Goal: Find specific page/section: Find specific page/section

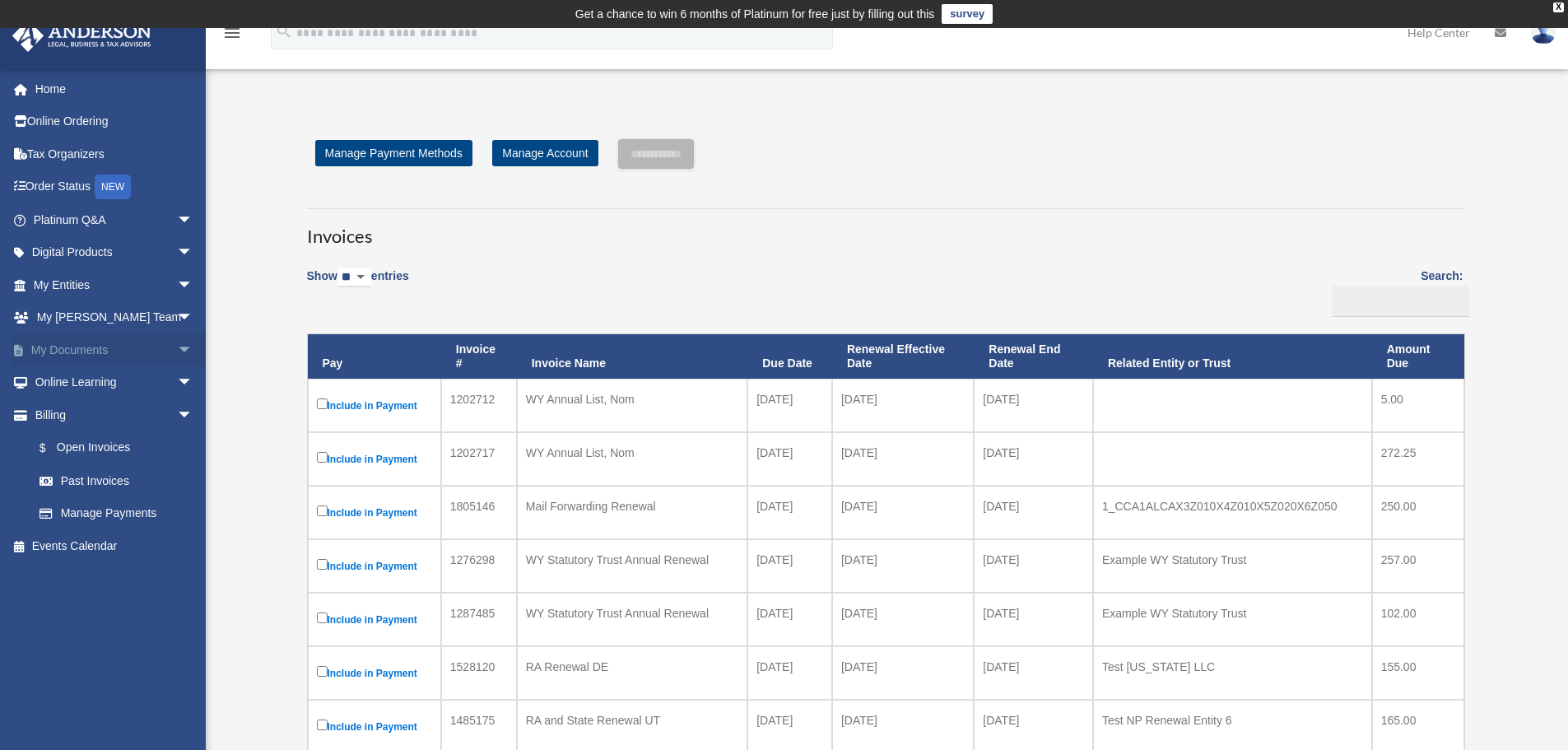
click at [177, 341] on span "arrow_drop_down" at bounding box center [194, 350] width 33 height 34
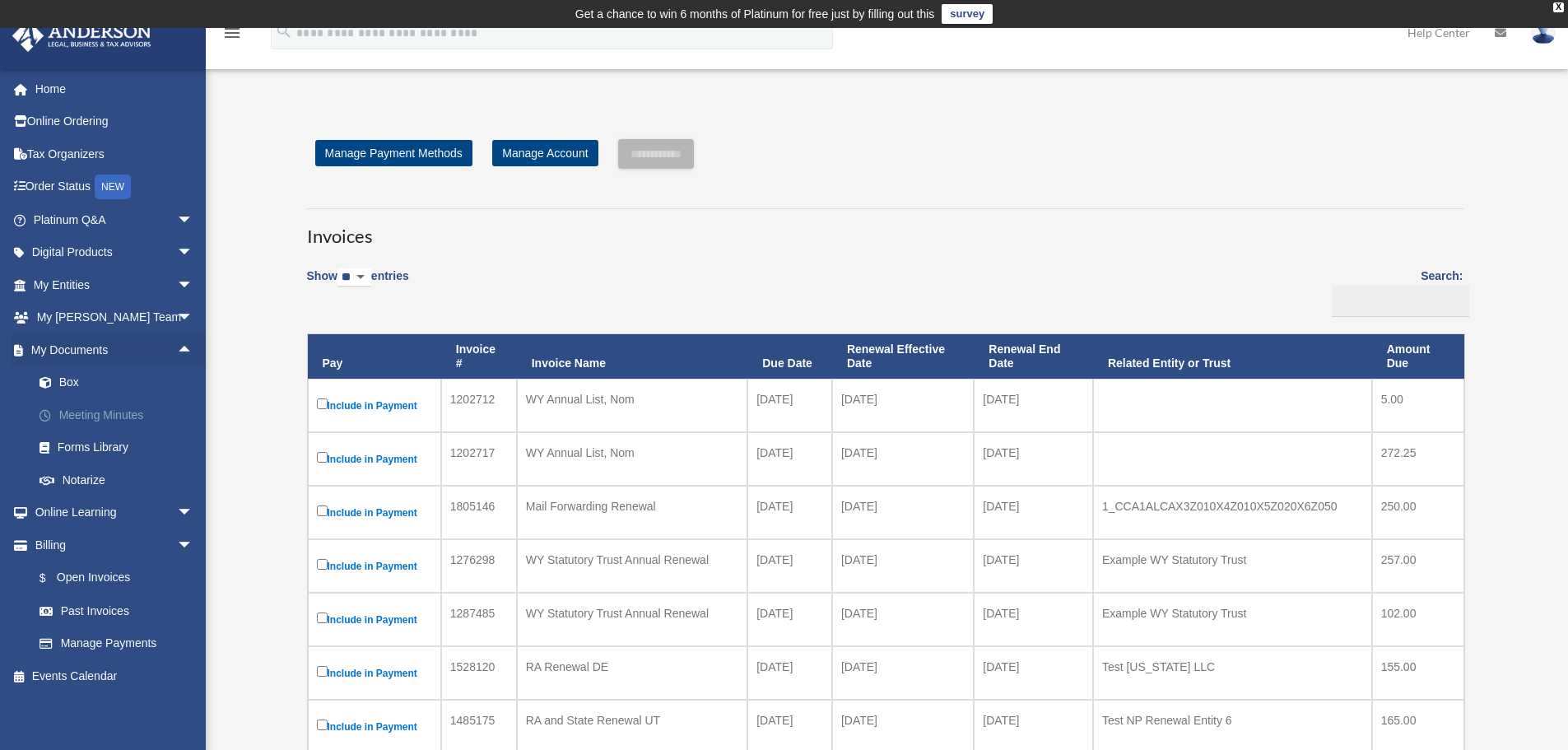
click at [119, 421] on link "Meeting Minutes" at bounding box center [120, 415] width 195 height 33
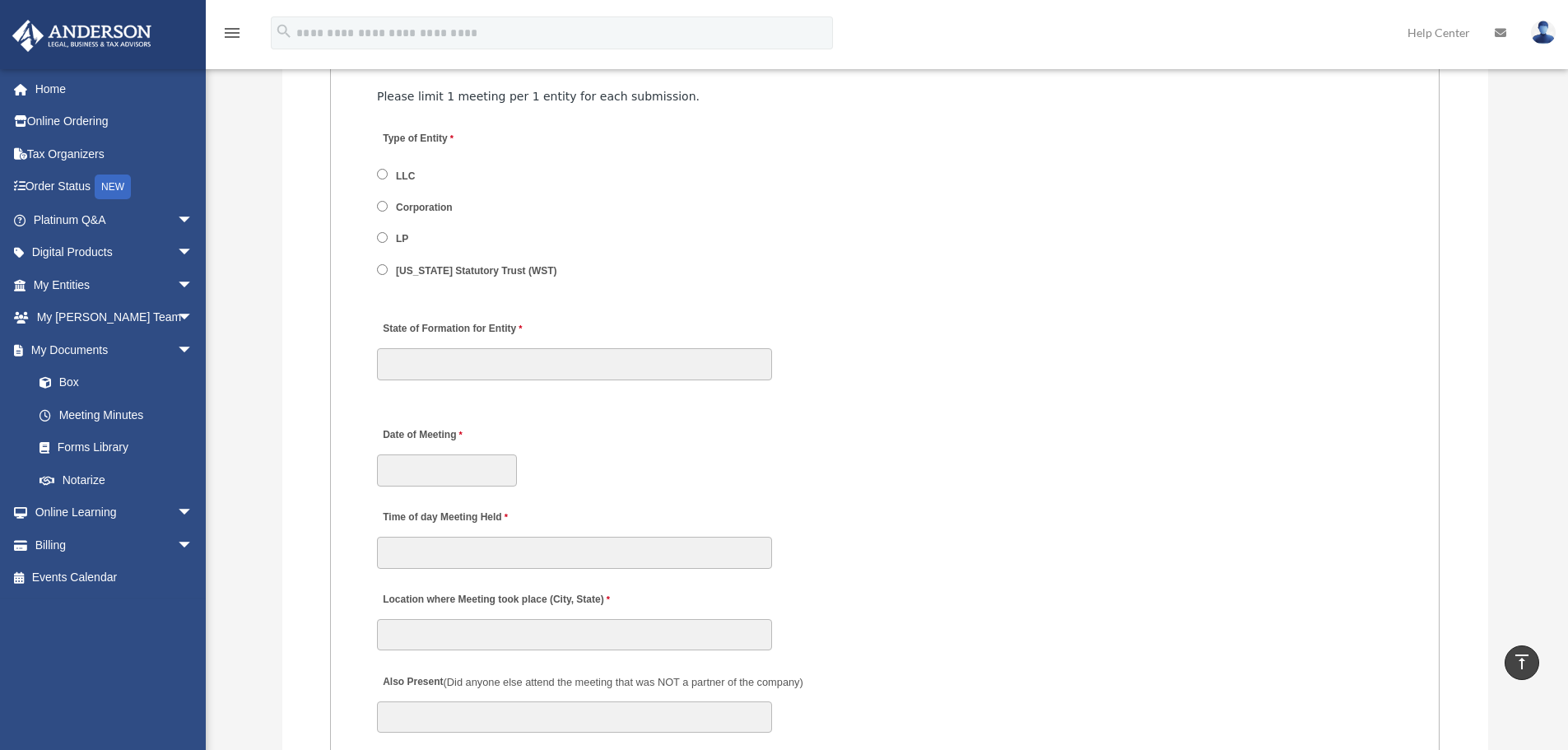
scroll to position [2060, 0]
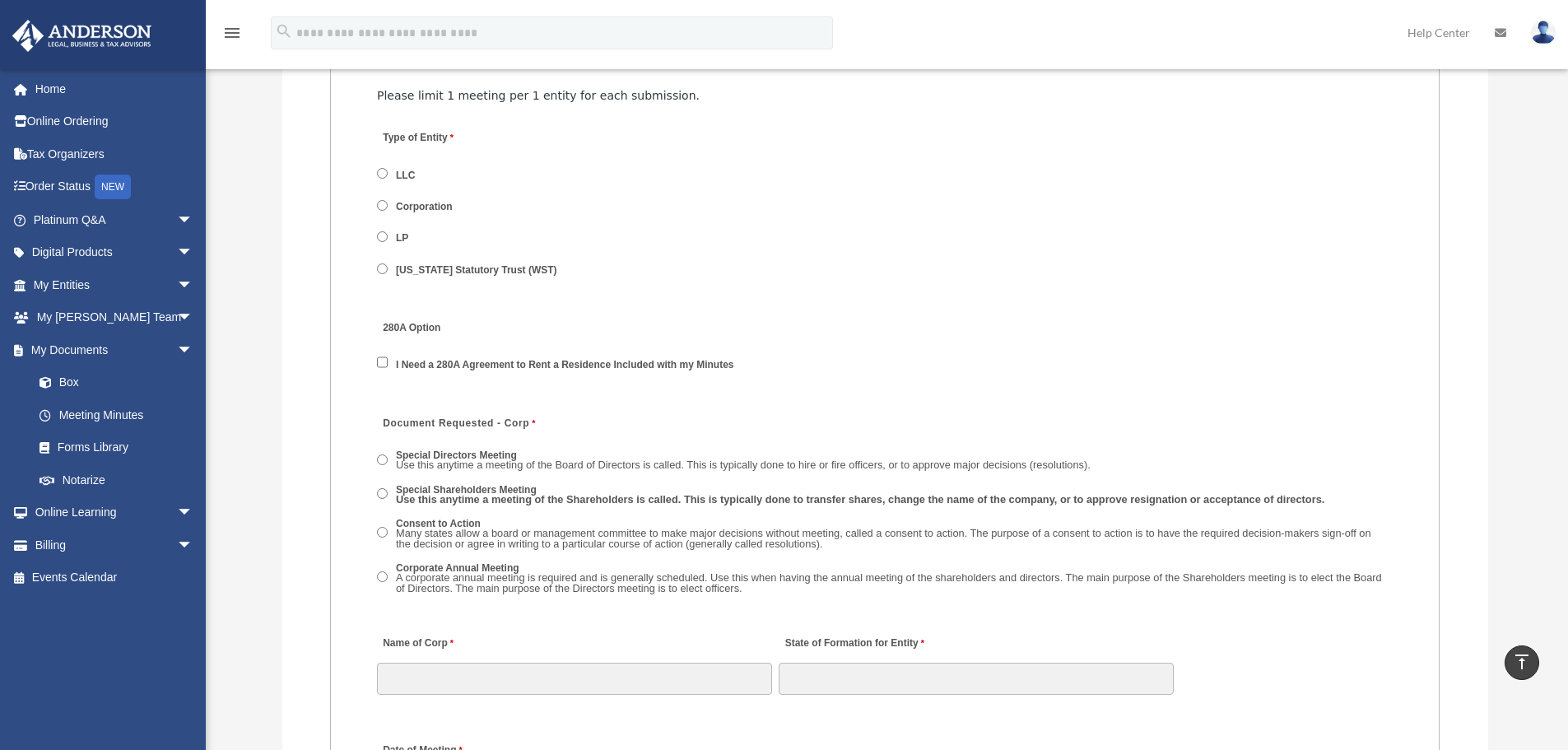
click at [392, 496] on label "Special Shareholders Meeting Use this anytime a meeting of the Shareholders is …" at bounding box center [861, 496] width 941 height 25
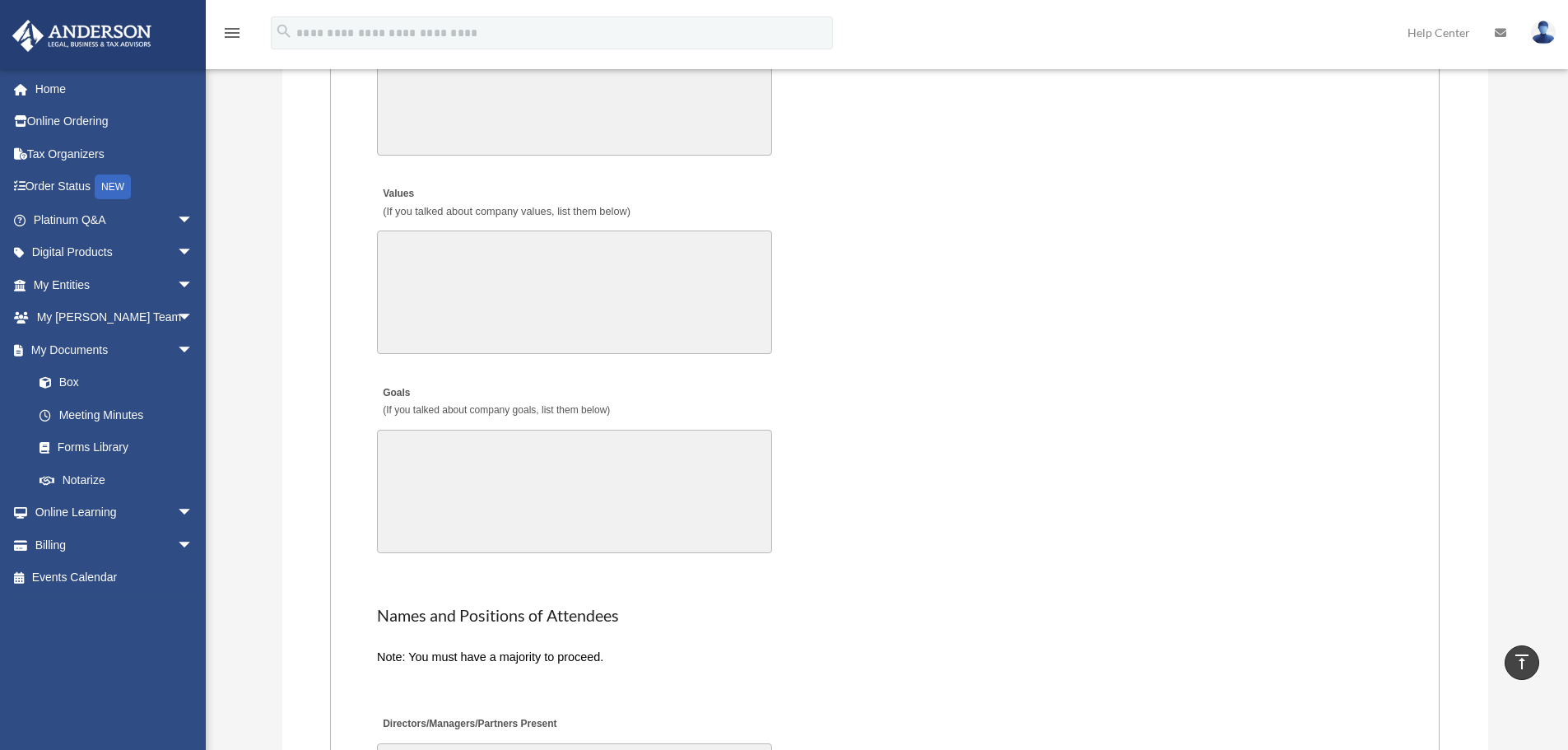
scroll to position [3130, 0]
click at [177, 250] on span "arrow_drop_down" at bounding box center [194, 253] width 33 height 34
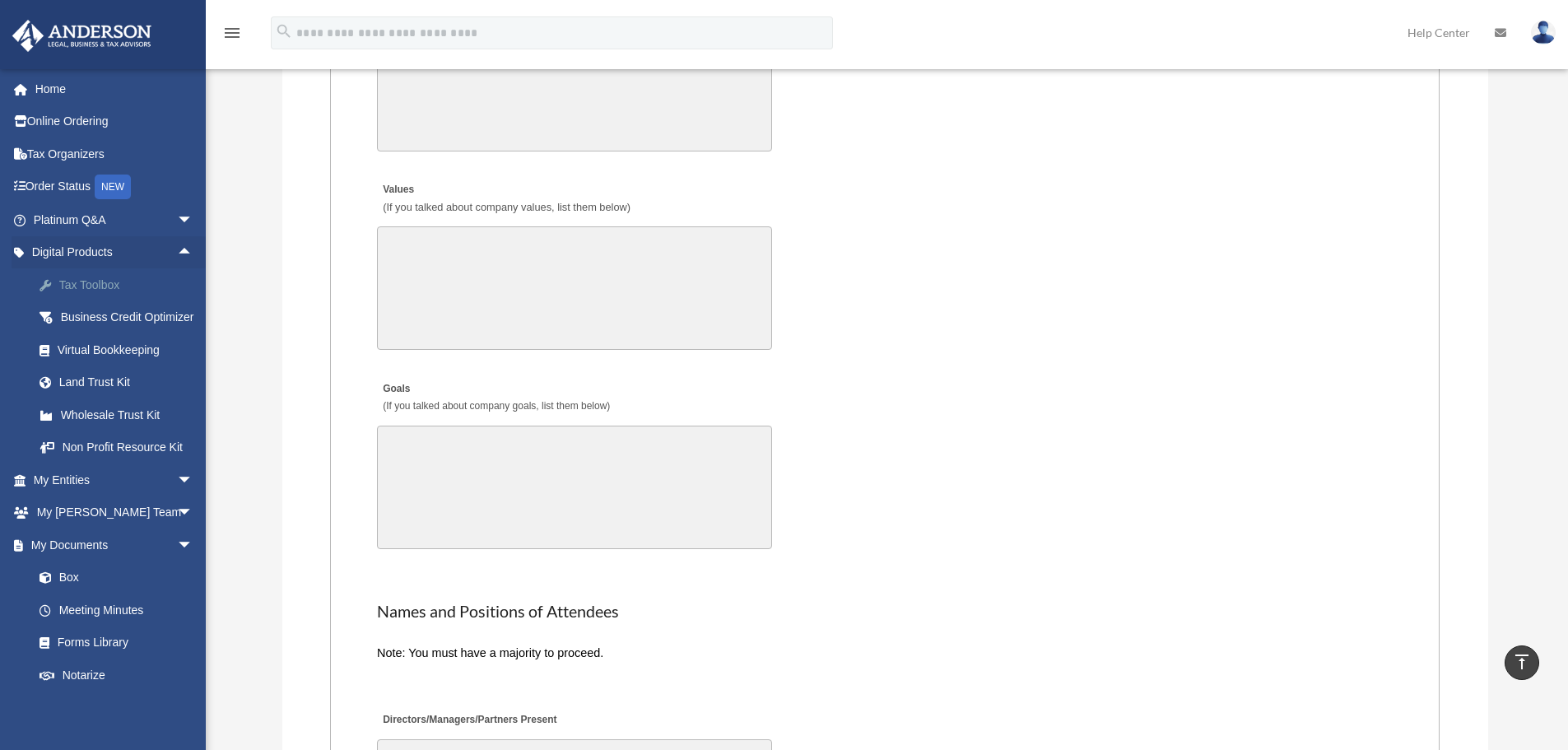
click at [92, 283] on div "Tax Toolbox" at bounding box center [127, 285] width 140 height 20
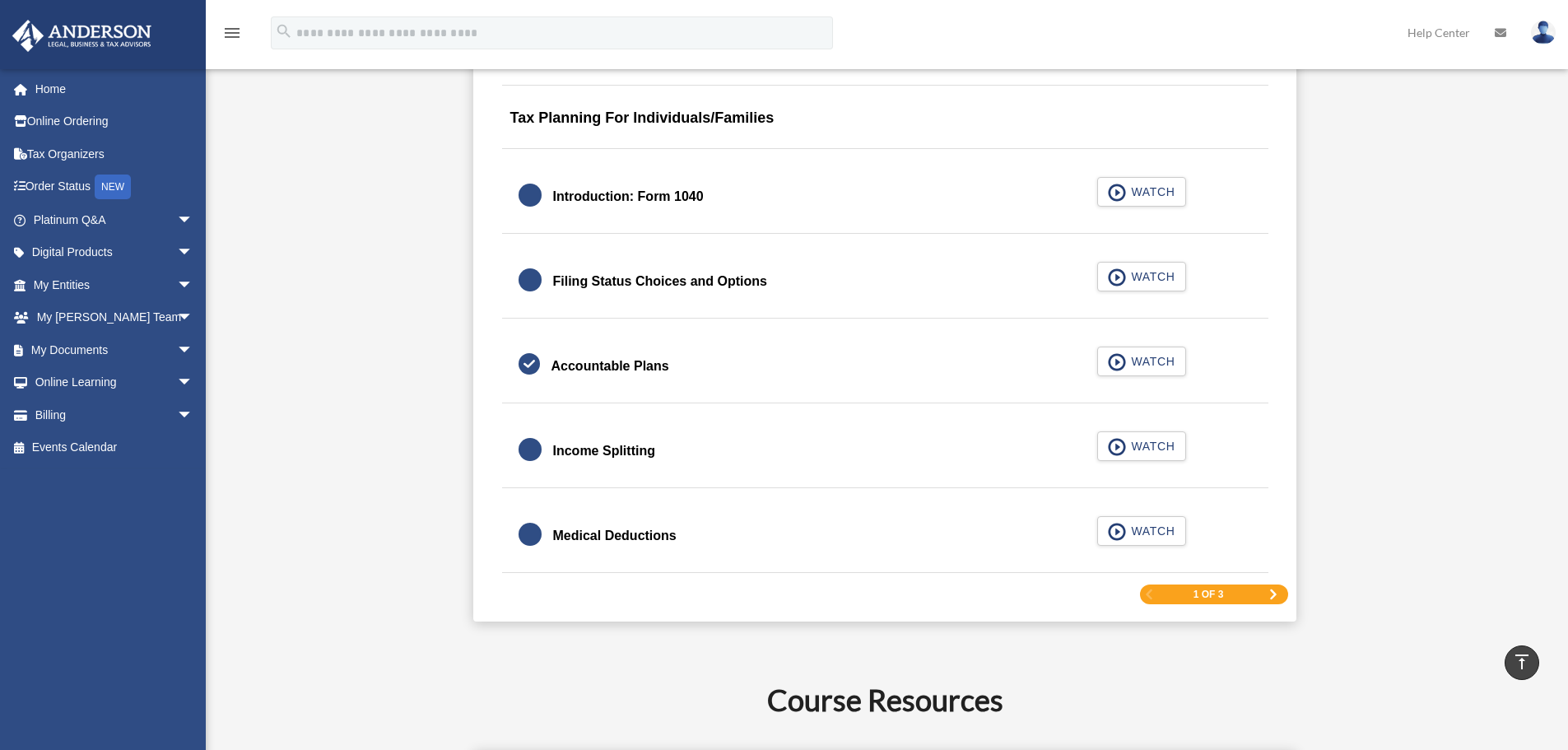
scroll to position [2498, 0]
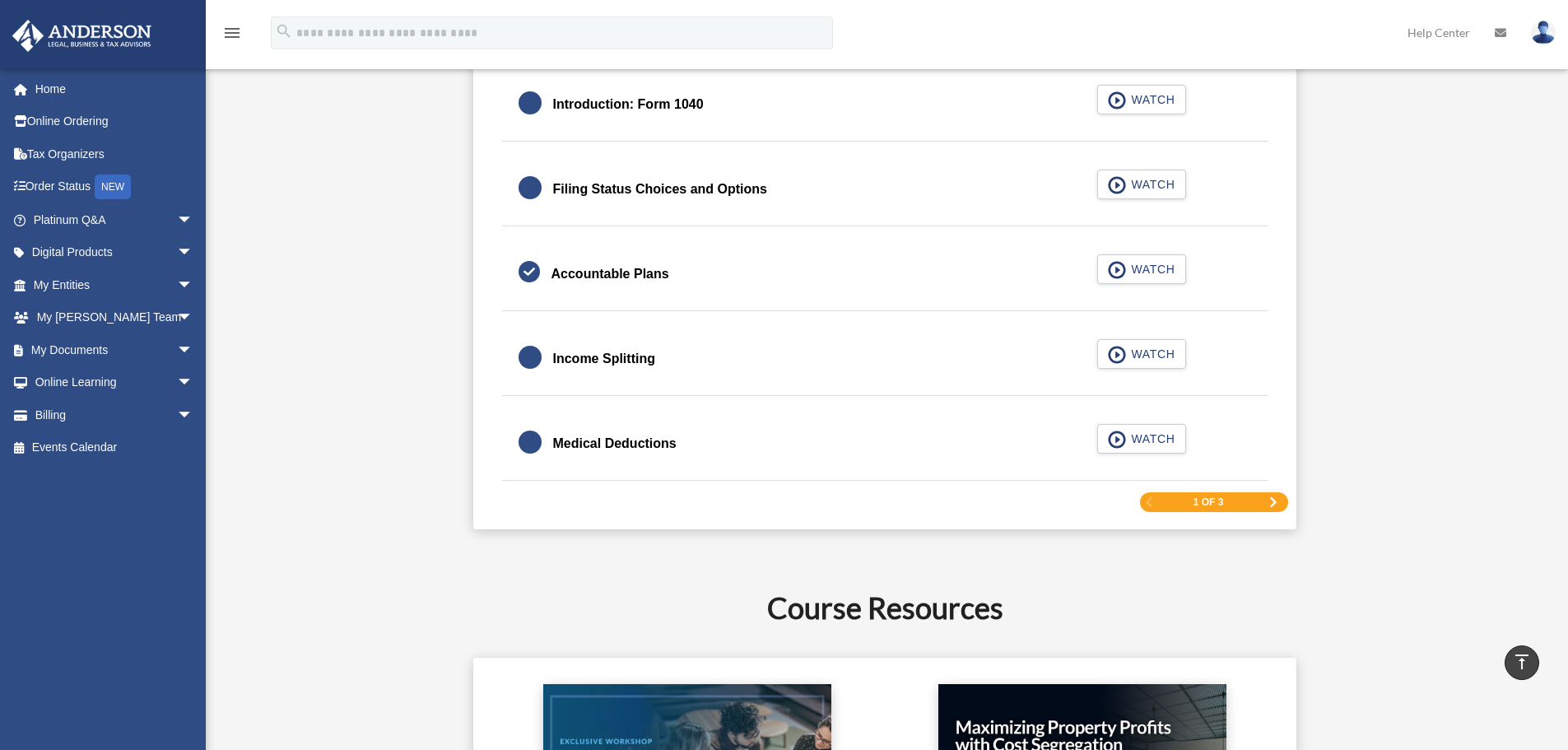
click at [1268, 500] on span "Next Page" at bounding box center [1273, 503] width 10 height 10
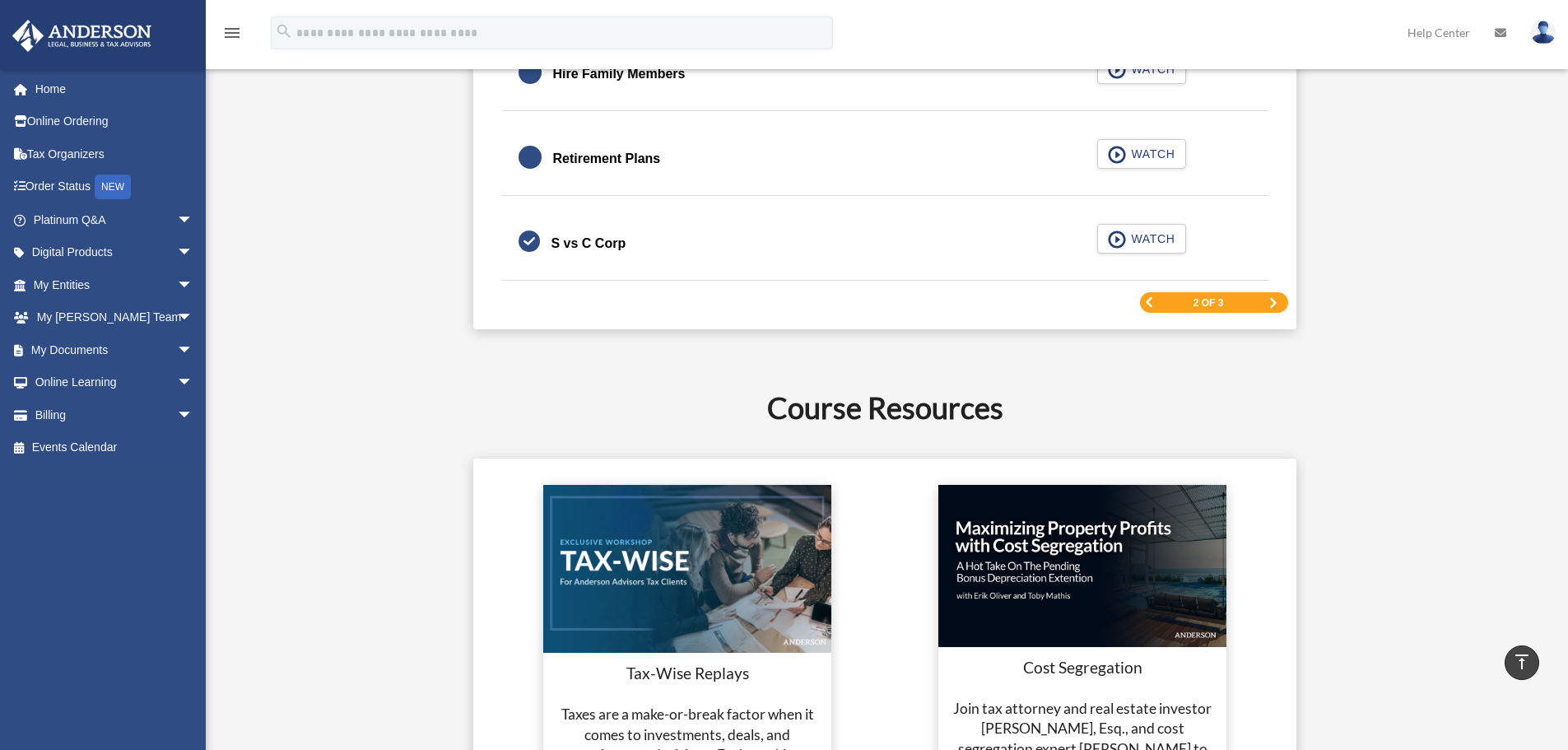
scroll to position [2636, 0]
click at [1272, 302] on span "Next Page" at bounding box center [1273, 302] width 10 height 10
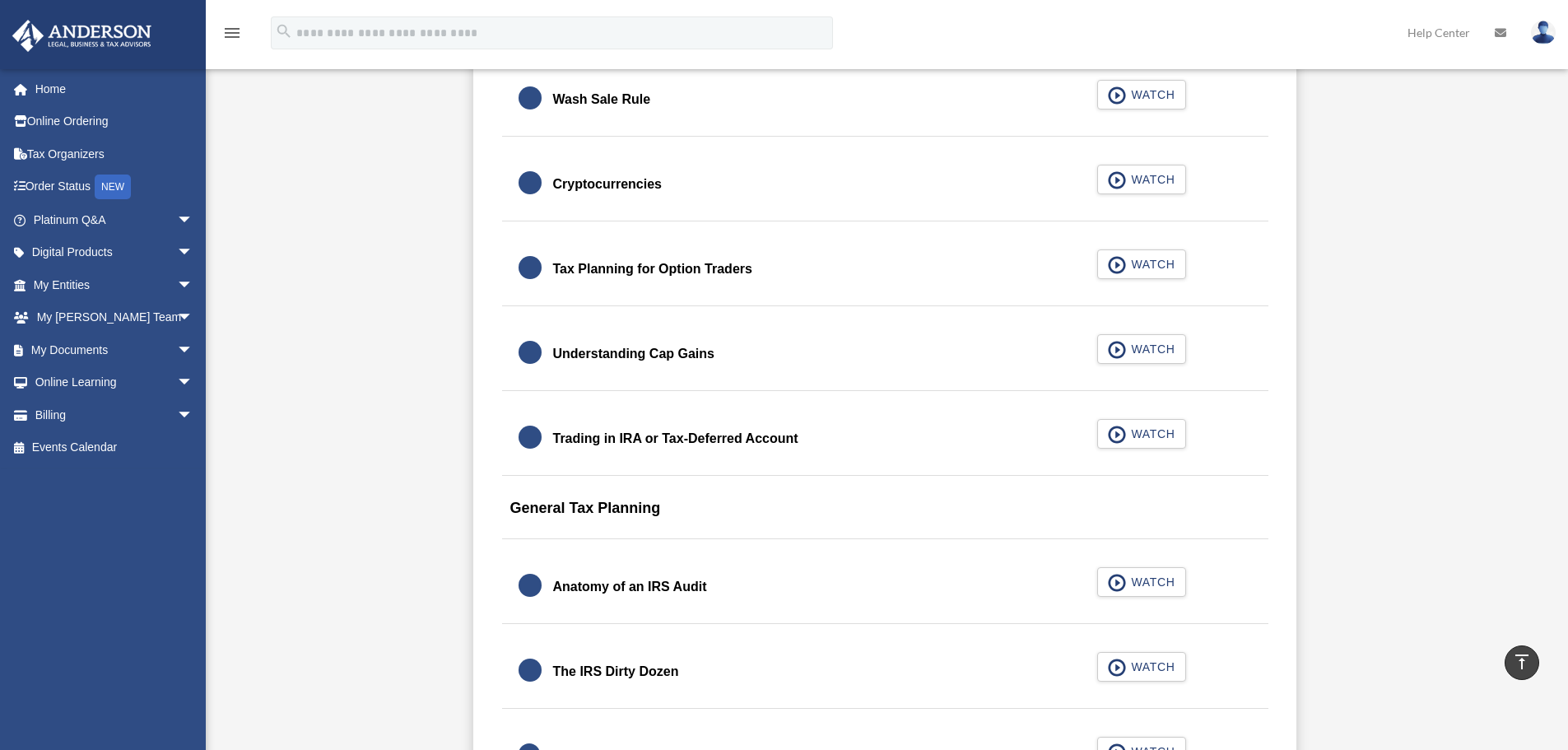
scroll to position [1483, 0]
